Goal: Information Seeking & Learning: Learn about a topic

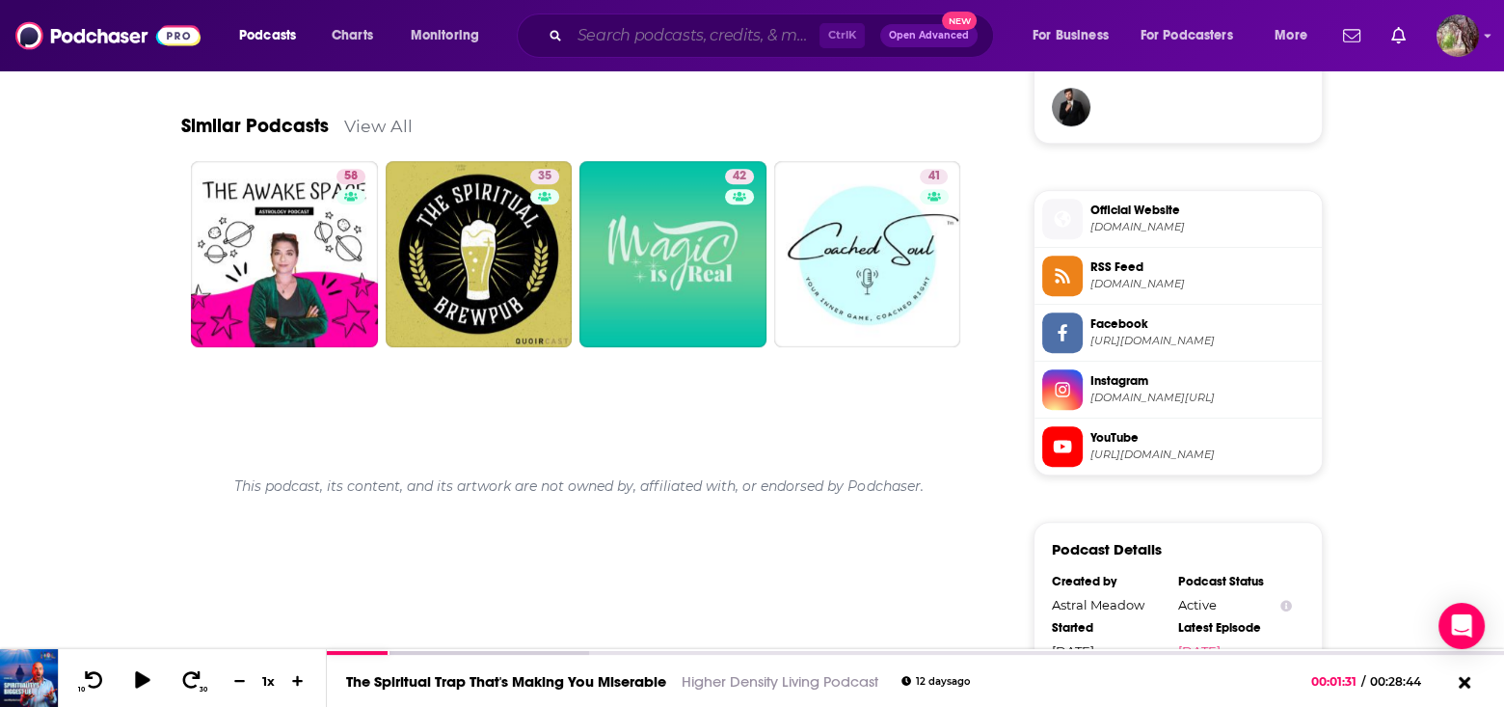
click at [624, 28] on input "Search podcasts, credits, & more..." at bounding box center [695, 35] width 250 height 31
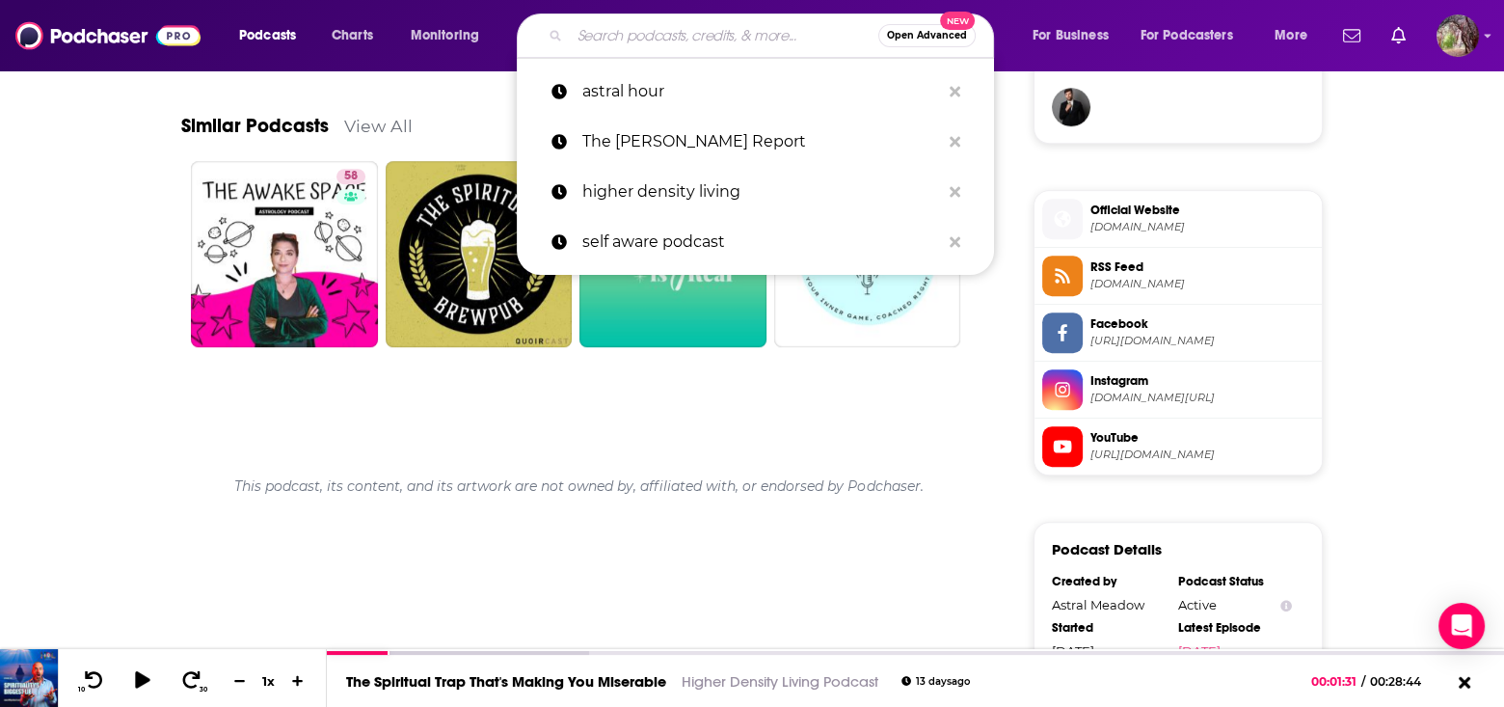
click at [582, 37] on input "Search podcasts, credits, & more..." at bounding box center [724, 35] width 309 height 31
paste input "Honest Tattooer Podcast"
type input "Honest Tattooer Podcast"
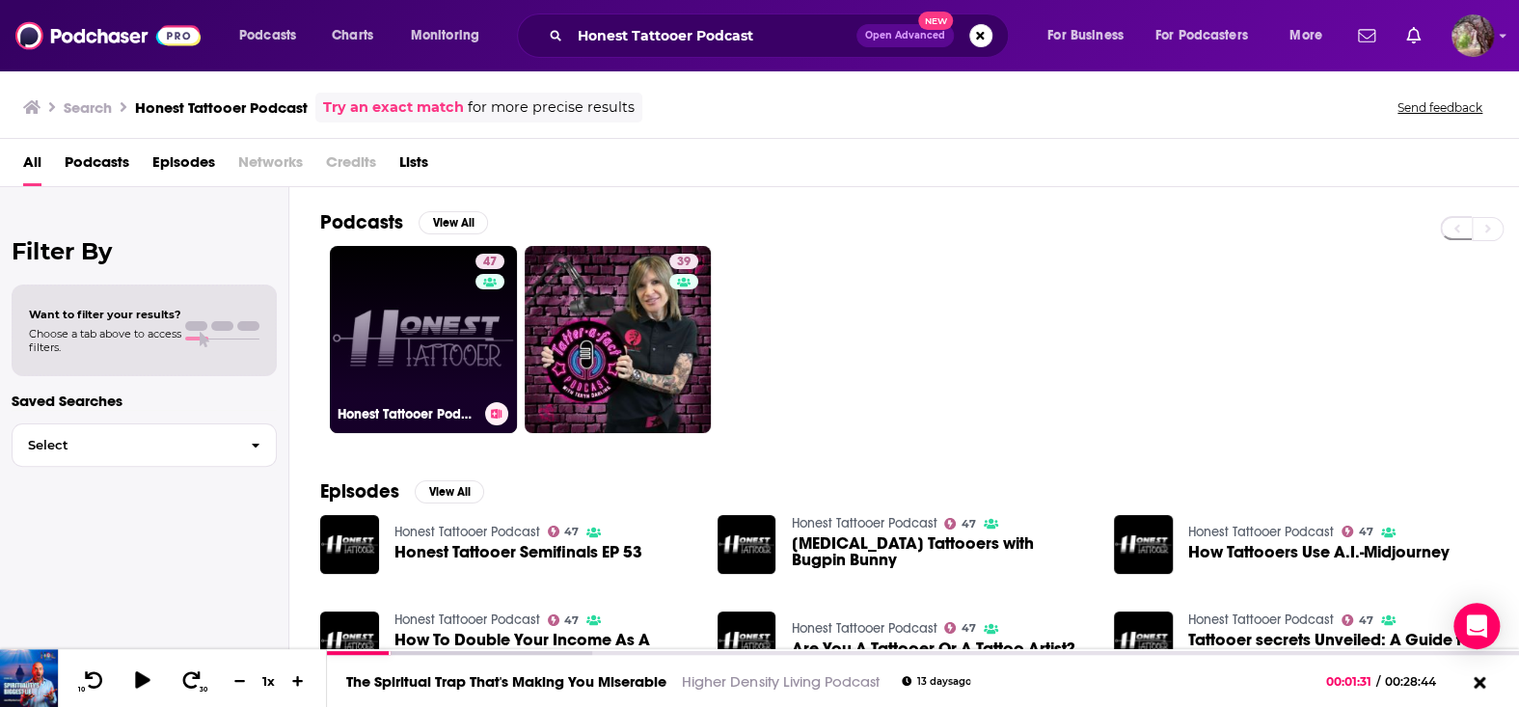
click at [436, 292] on link "47 Honest Tattooer Podcast" at bounding box center [423, 339] width 187 height 187
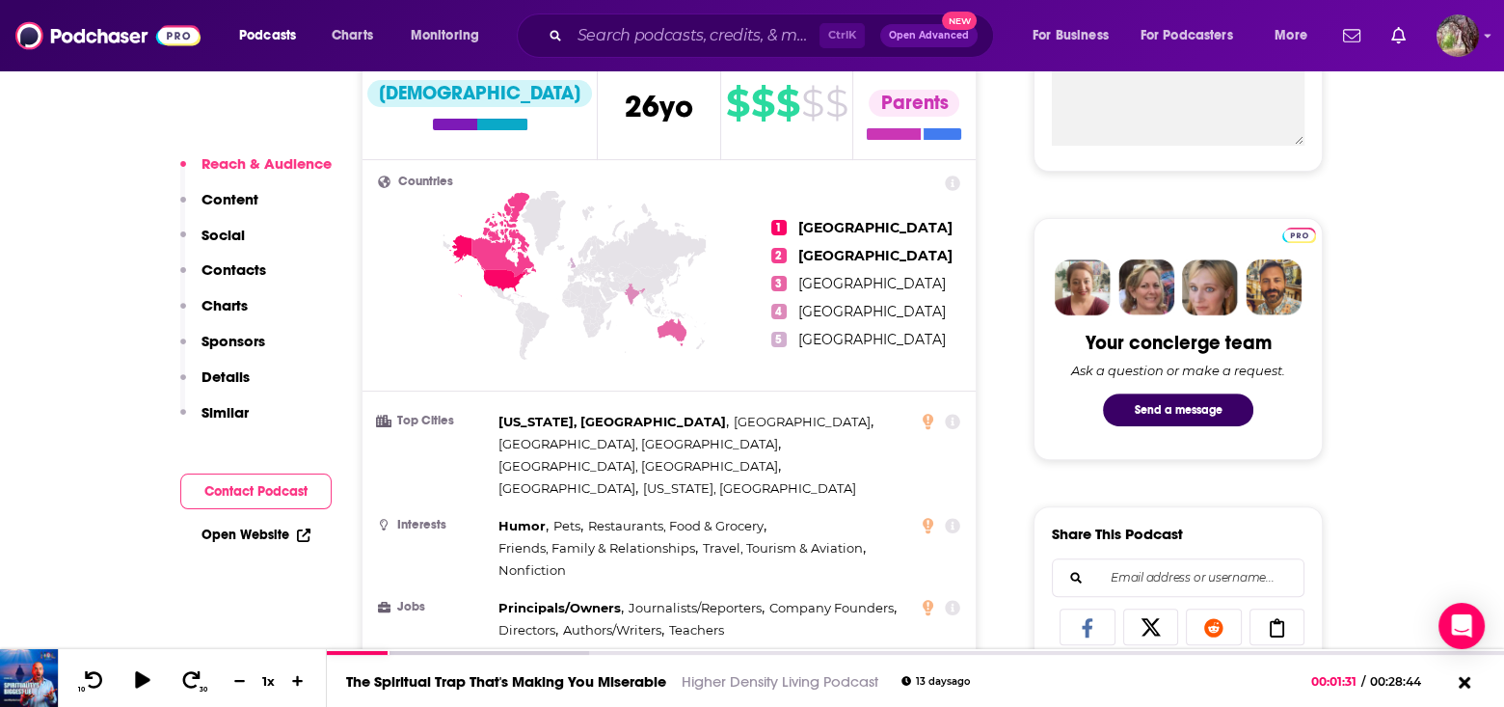
scroll to position [675, 0]
